Goal: Find contact information: Find contact information

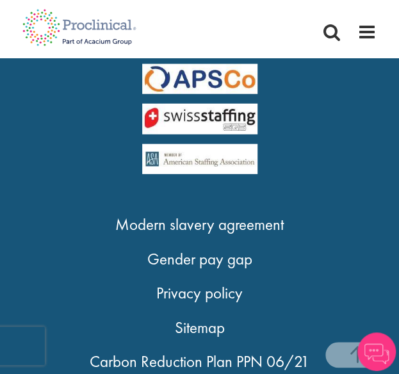
scroll to position [1964, 0]
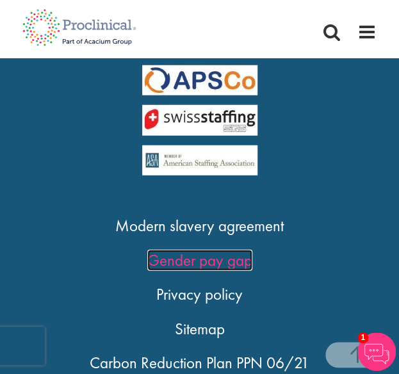
click at [223, 256] on link "Gender pay gap" at bounding box center [199, 260] width 105 height 21
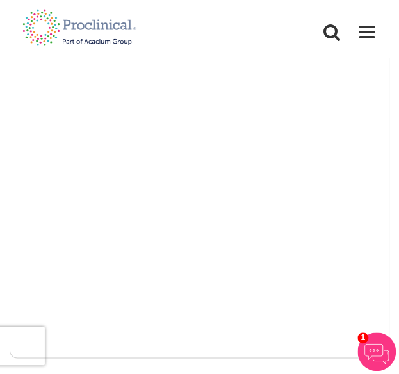
scroll to position [0, 0]
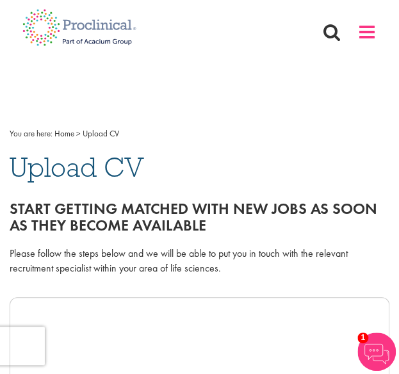
click at [372, 23] on span at bounding box center [367, 31] width 19 height 19
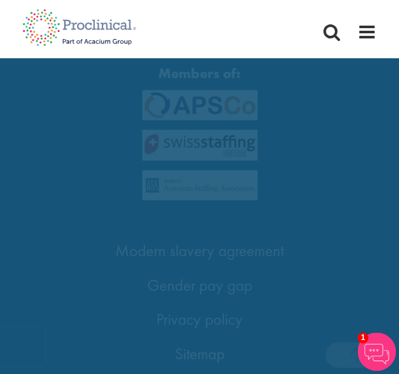
scroll to position [2070, 0]
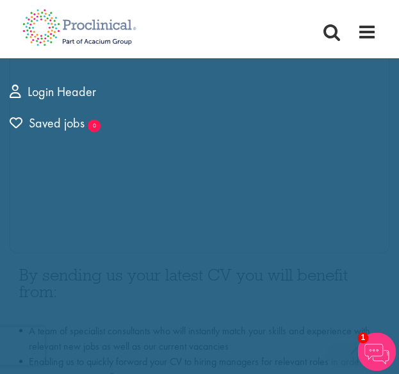
scroll to position [0, 0]
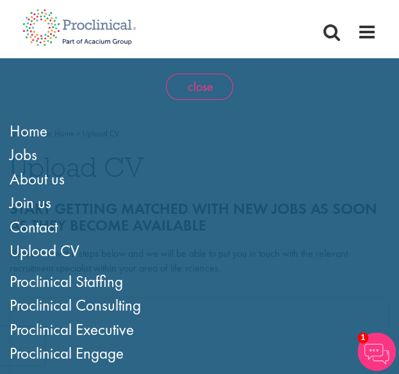
click at [215, 83] on span "close" at bounding box center [199, 87] width 67 height 26
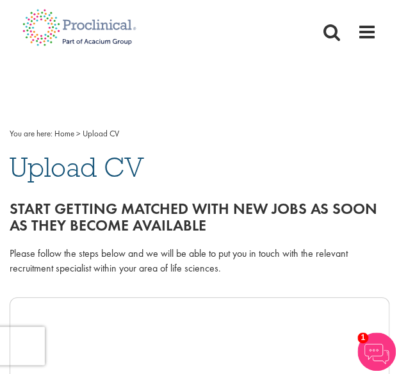
click at [378, 39] on div "Home Jobs About us Join us Contact Upload CV" at bounding box center [200, 21] width 374 height 42
click at [372, 36] on span at bounding box center [367, 31] width 19 height 19
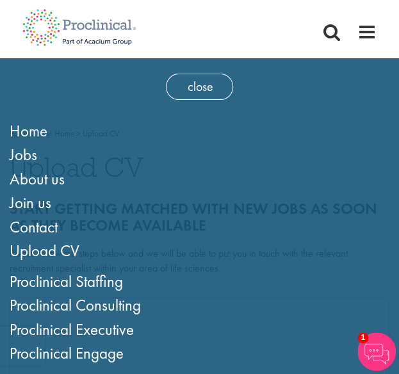
click at [267, 68] on div "close Home Jobs About us Join us Contact Upload CV Proclinical Staffing Proclin…" at bounding box center [199, 314] width 399 height 513
click at [40, 233] on span "Contact" at bounding box center [34, 227] width 48 height 21
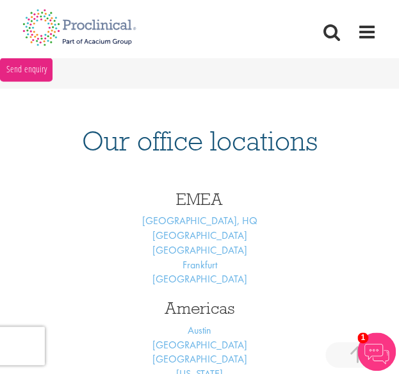
scroll to position [445, 0]
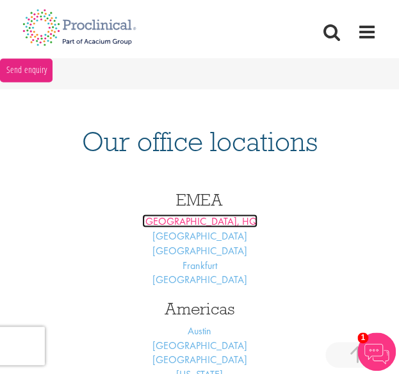
click at [191, 218] on link "[GEOGRAPHIC_DATA], HQ" at bounding box center [199, 220] width 115 height 13
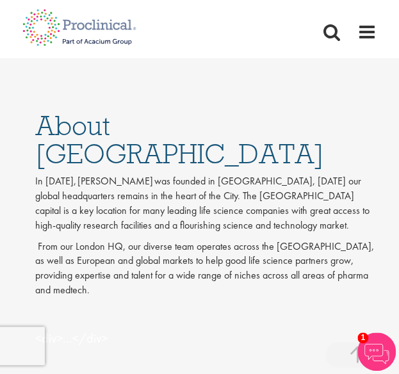
scroll to position [847, 0]
